Goal: Task Accomplishment & Management: Use online tool/utility

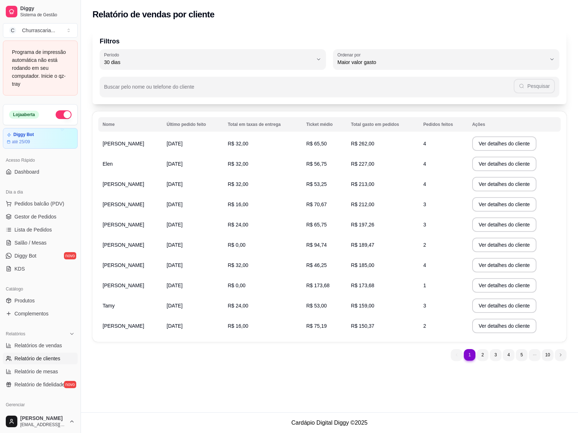
select select "30"
select select "HIGHEST_TOTAL_SPENT_WITH_ORDERS"
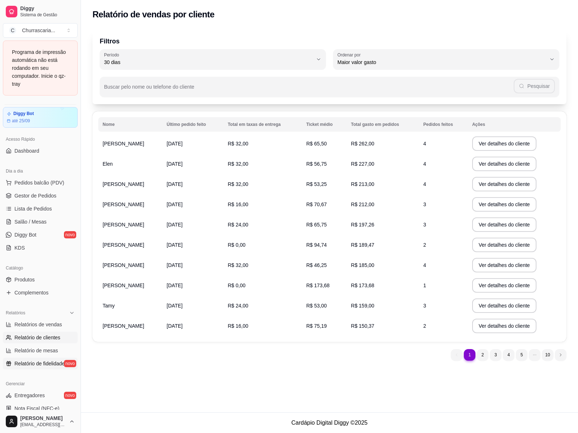
scroll to position [15, 0]
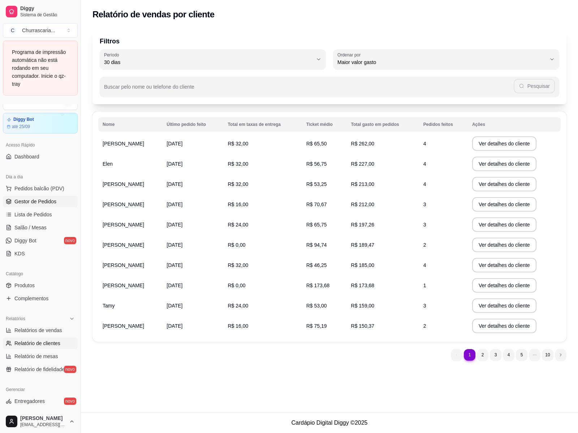
click at [37, 204] on span "Gestor de Pedidos" at bounding box center [35, 201] width 42 height 7
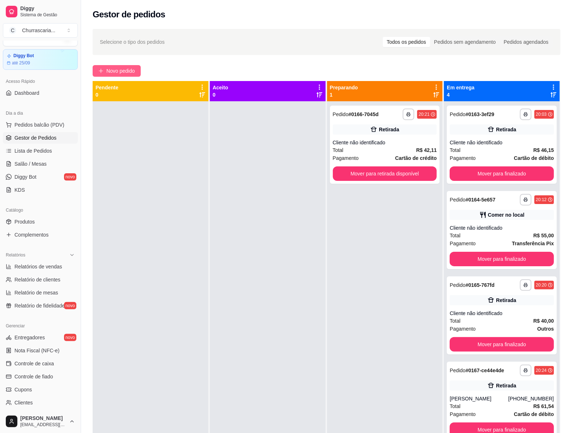
click at [117, 72] on span "Novo pedido" at bounding box center [120, 71] width 29 height 8
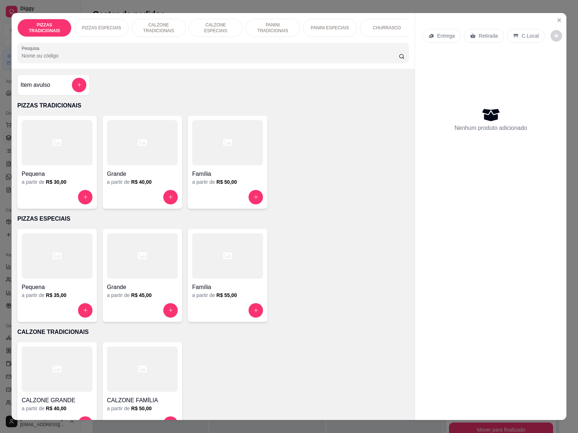
click at [377, 25] on p "CHURRASCO" at bounding box center [387, 28] width 28 height 6
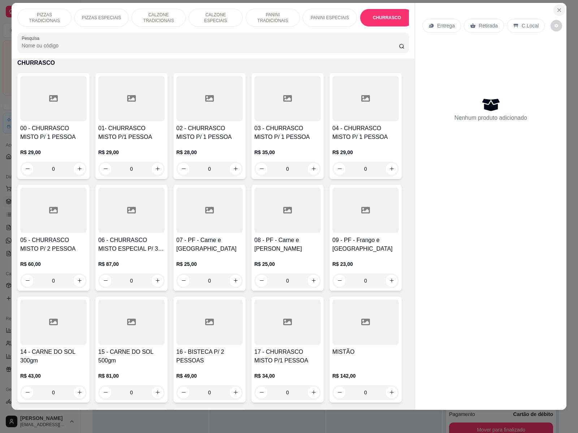
click at [557, 7] on icon "Close" at bounding box center [560, 10] width 6 height 6
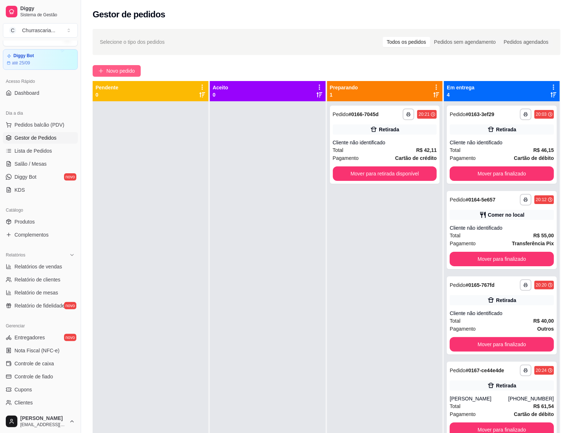
click at [114, 70] on span "Novo pedido" at bounding box center [120, 71] width 29 height 8
